Goal: Find specific page/section: Find specific page/section

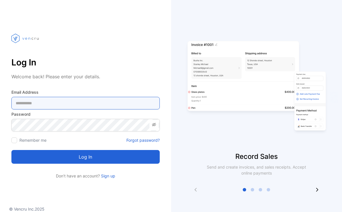
type Address-inputemail "**********"
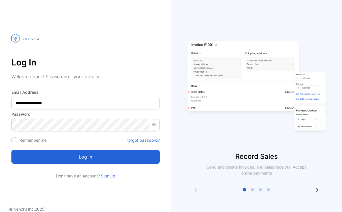
click at [74, 154] on button "Log in" at bounding box center [85, 157] width 148 height 14
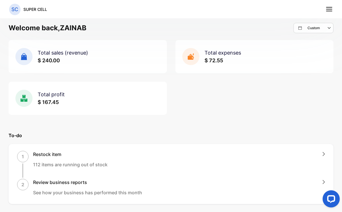
click at [314, 27] on div "Custom" at bounding box center [315, 28] width 35 height 7
select select "*"
select select "****"
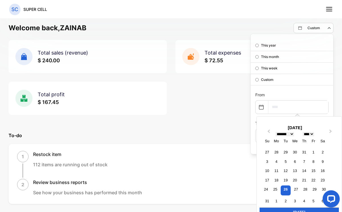
click at [281, 104] on input "text" at bounding box center [298, 106] width 60 height 13
click at [259, 108] on icon at bounding box center [261, 107] width 5 height 5
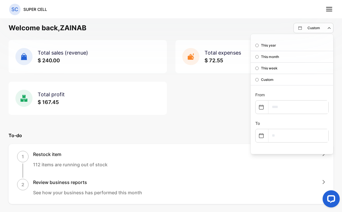
click at [259, 108] on icon at bounding box center [261, 107] width 5 height 5
click at [277, 102] on input "text" at bounding box center [298, 106] width 60 height 13
select select "*"
select select "****"
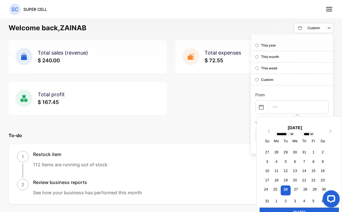
click at [283, 109] on input "text" at bounding box center [298, 106] width 60 height 13
click at [281, 188] on div "26" at bounding box center [286, 190] width 10 height 10
type input "**********"
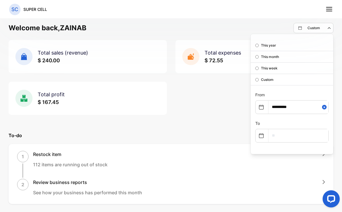
click at [329, 9] on line at bounding box center [329, 9] width 6 height 0
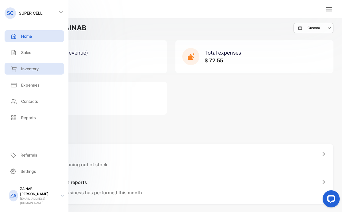
click at [24, 70] on p "Inventory" at bounding box center [30, 69] width 18 height 6
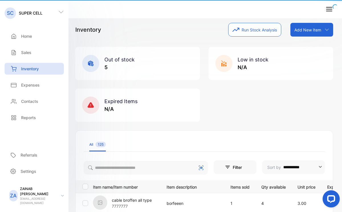
click at [37, 68] on div "Inventory" at bounding box center [34, 69] width 59 height 12
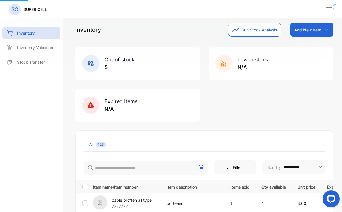
click at [36, 71] on div "inventory Inventory Inventory Valuation Stock Transfer" at bounding box center [31, 106] width 63 height 212
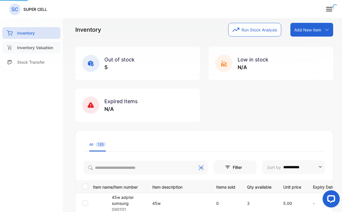
click at [38, 53] on div "Inventory Valuation" at bounding box center [31, 48] width 58 height 12
click at [40, 48] on p "Inventory Valuation" at bounding box center [35, 47] width 36 height 6
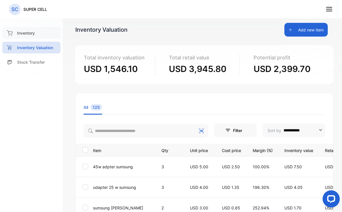
click at [32, 31] on p "Inventory" at bounding box center [26, 33] width 18 height 6
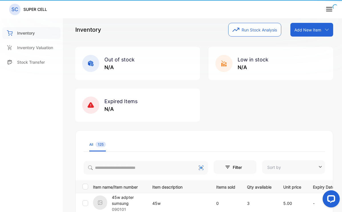
type input "**********"
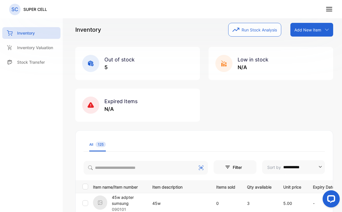
click at [331, 9] on line at bounding box center [329, 9] width 6 height 0
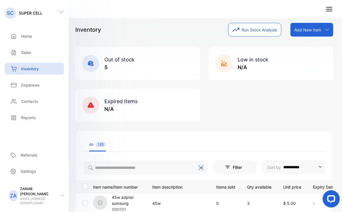
click at [34, 42] on div "Home Home" at bounding box center [34, 36] width 59 height 16
click at [32, 37] on div "Home" at bounding box center [34, 36] width 59 height 12
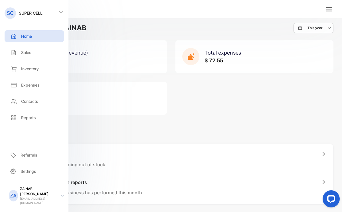
click at [217, 96] on div "Total sales (revenue) $ 240.00 Total expenses $ 72.55 Total profit $ 167.45" at bounding box center [171, 77] width 325 height 75
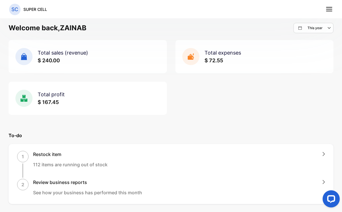
click at [329, 11] on icon at bounding box center [328, 8] width 7 height 7
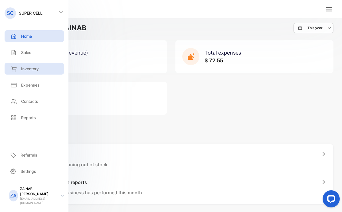
click at [34, 67] on p "Inventory" at bounding box center [30, 69] width 18 height 6
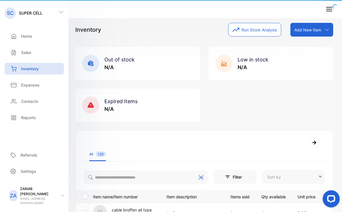
click at [135, 33] on div "Inventory Run Stock Analysis Add New Item Add item manually Import item Scan ba…" at bounding box center [204, 30] width 258 height 14
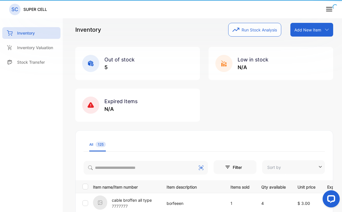
type input "**********"
click at [50, 47] on p "Inventory Valuation" at bounding box center [35, 47] width 36 height 6
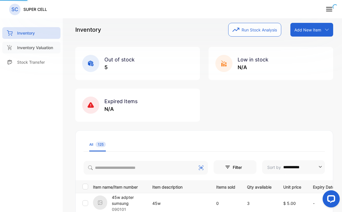
click at [28, 49] on p "Inventory Valuation" at bounding box center [35, 47] width 36 height 6
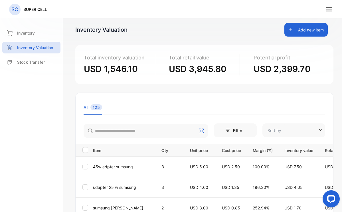
type input "**********"
click at [33, 28] on div "Inventory" at bounding box center [31, 33] width 58 height 12
click at [30, 34] on p "Inventory" at bounding box center [26, 33] width 18 height 6
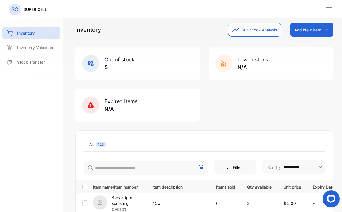
click at [328, 9] on icon at bounding box center [328, 8] width 7 height 7
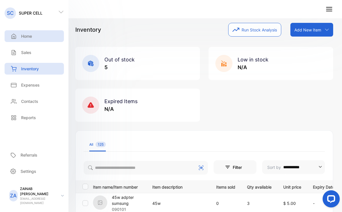
click at [29, 36] on p "Home" at bounding box center [26, 36] width 11 height 6
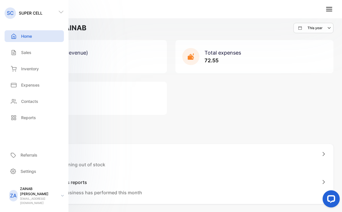
click at [236, 79] on div "Total sales (revenue) 240.00 Total expenses 72.55 Total profit 167.45" at bounding box center [171, 77] width 325 height 75
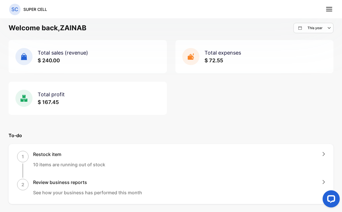
click at [326, 27] on icon "button" at bounding box center [329, 28] width 7 height 7
click at [314, 78] on p "Custom" at bounding box center [316, 79] width 13 height 5
select select "*"
select select "****"
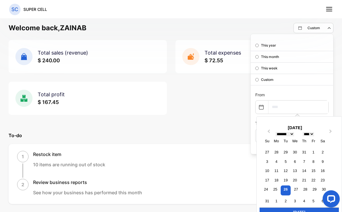
click at [279, 100] on input "text" at bounding box center [298, 106] width 60 height 13
click at [279, 103] on input "text" at bounding box center [298, 106] width 60 height 13
click at [281, 187] on div "26" at bounding box center [286, 190] width 10 height 10
type input "**********"
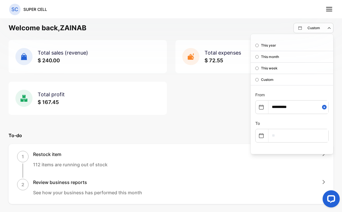
click at [283, 137] on input "text" at bounding box center [298, 135] width 60 height 13
select select "*"
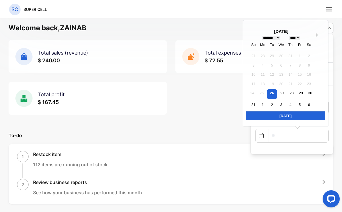
click at [285, 114] on div "[DATE]" at bounding box center [285, 115] width 79 height 9
type input "**********"
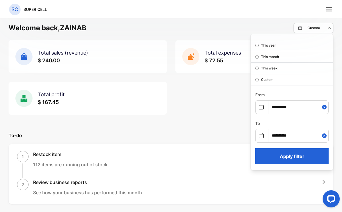
click at [295, 160] on button "Apply filter" at bounding box center [291, 156] width 73 height 16
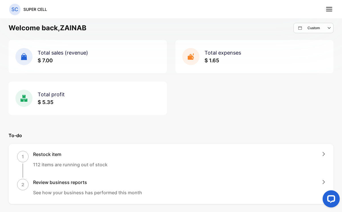
click at [327, 13] on nav "SC SUPER CELL" at bounding box center [171, 9] width 342 height 18
drag, startPoint x: 334, startPoint y: 7, endPoint x: 329, endPoint y: 7, distance: 5.1
click at [329, 7] on nav "SC SUPER CELL" at bounding box center [171, 9] width 342 height 18
click at [329, 7] on icon at bounding box center [328, 8] width 7 height 7
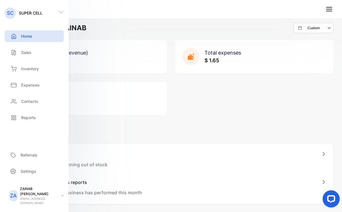
click at [238, 102] on div "Total sales (revenue) $ 7.00 Total expenses $ 1.65 Total profit $ 5.35" at bounding box center [171, 77] width 325 height 75
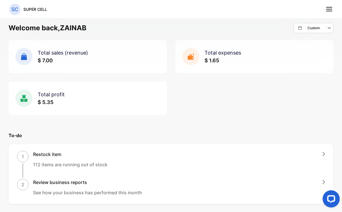
click at [326, 27] on icon "button" at bounding box center [329, 28] width 7 height 7
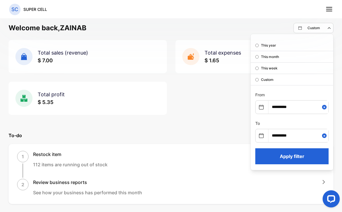
click at [264, 57] on p "This month" at bounding box center [270, 56] width 18 height 5
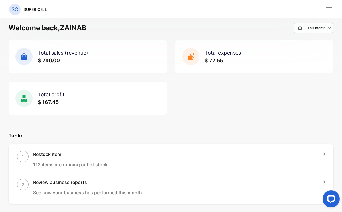
click at [328, 8] on icon at bounding box center [328, 8] width 7 height 7
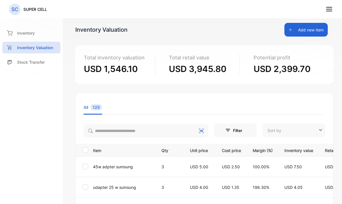
type input "**********"
click at [30, 36] on div "Inventory" at bounding box center [31, 33] width 58 height 12
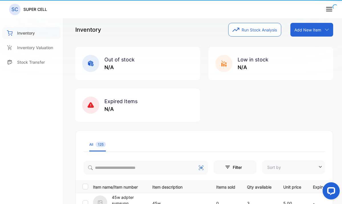
type input "**********"
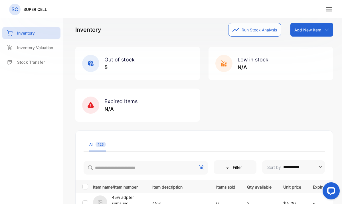
click at [330, 11] on line at bounding box center [329, 11] width 6 height 0
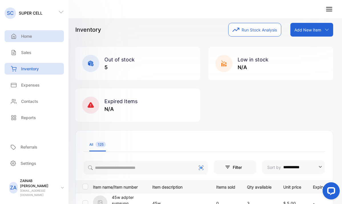
click at [42, 36] on div "Home" at bounding box center [34, 36] width 59 height 12
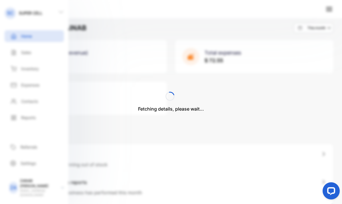
click at [241, 100] on div "Fetching details, please wait..." at bounding box center [171, 102] width 342 height 204
